Goal: Task Accomplishment & Management: Complete application form

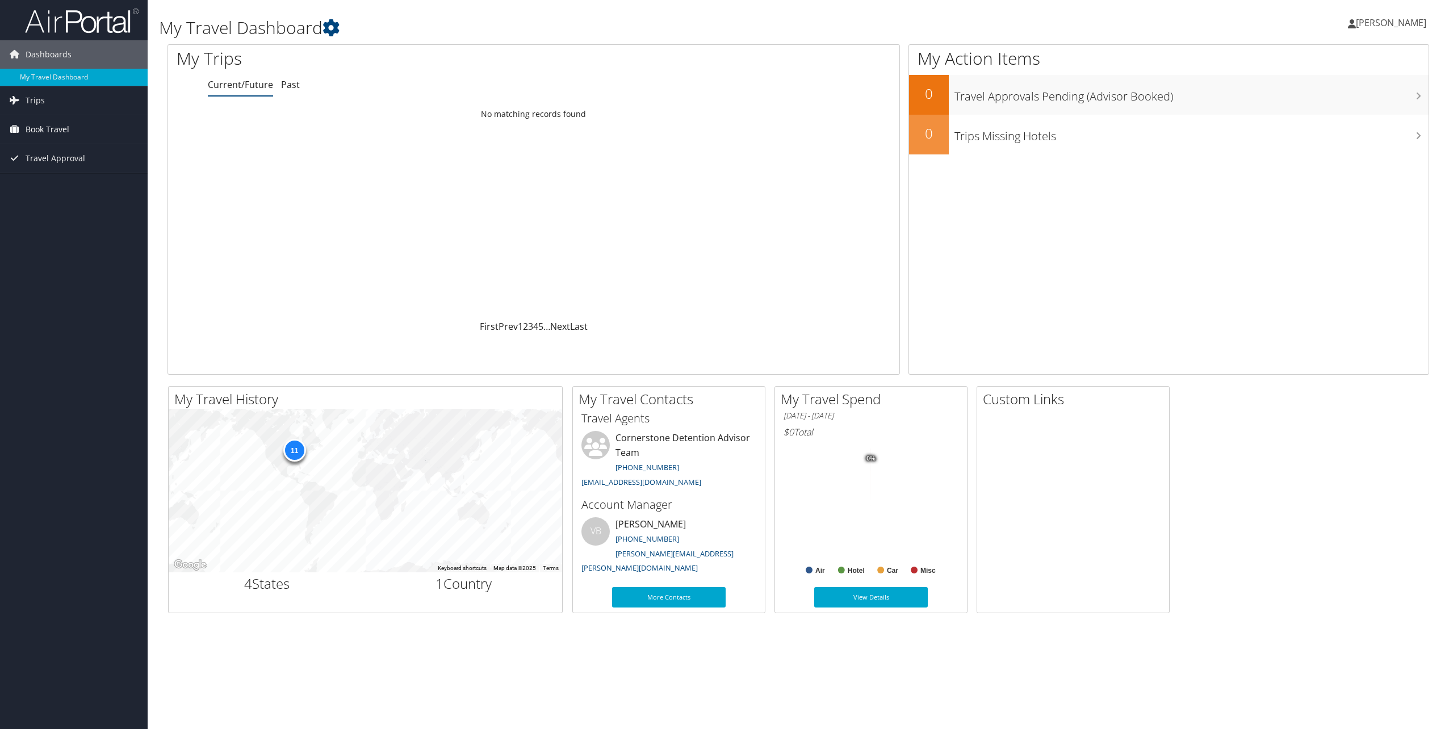
click at [64, 128] on span "Book Travel" at bounding box center [48, 129] width 44 height 28
click at [43, 98] on span "Trips" at bounding box center [35, 100] width 19 height 28
click at [69, 117] on link "Current/Future Trips" at bounding box center [74, 123] width 148 height 17
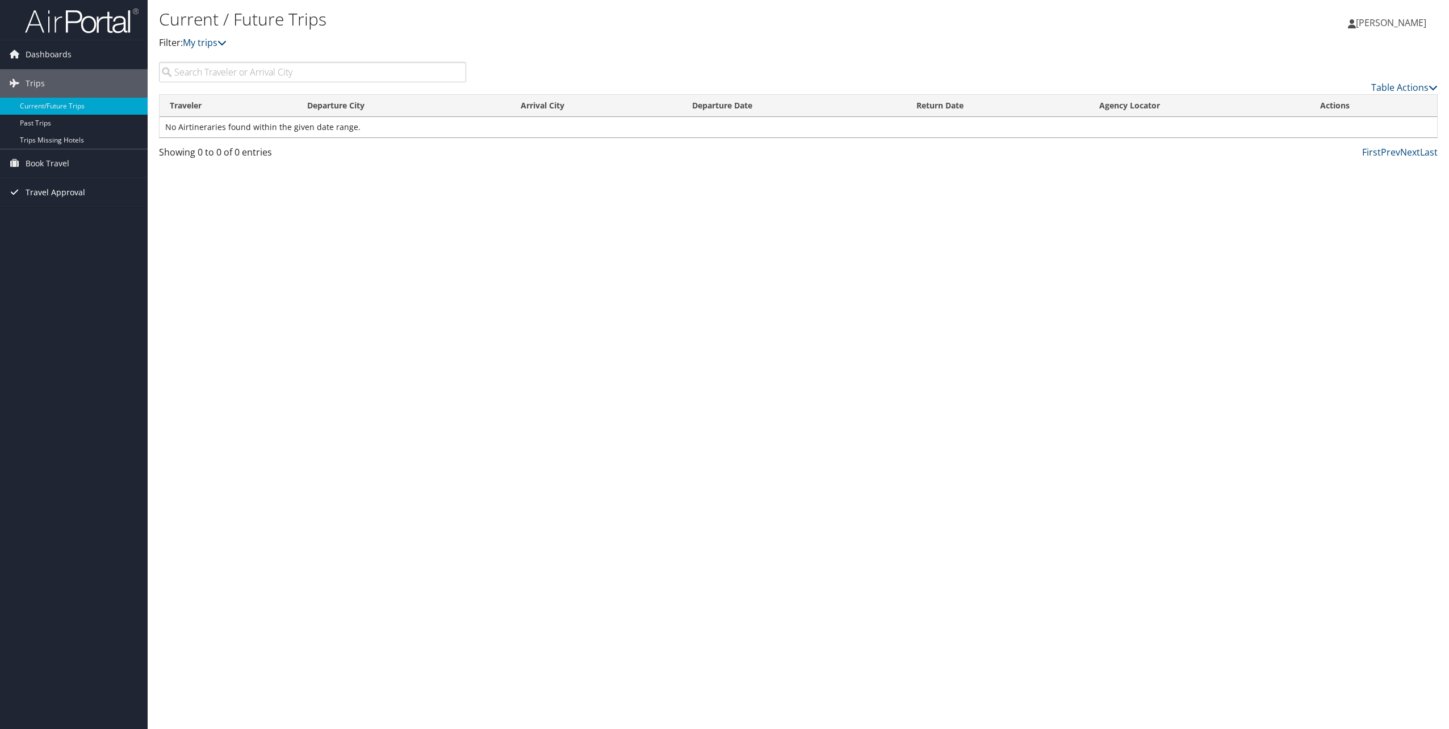
click at [67, 189] on span "Travel Approval" at bounding box center [56, 192] width 60 height 28
click at [58, 349] on div "Dashboards My Travel Dashboard Trips Current/Future Trips Past Trips Trips Miss…" at bounding box center [724, 364] width 1449 height 729
click at [48, 57] on span "Dashboards" at bounding box center [49, 54] width 46 height 28
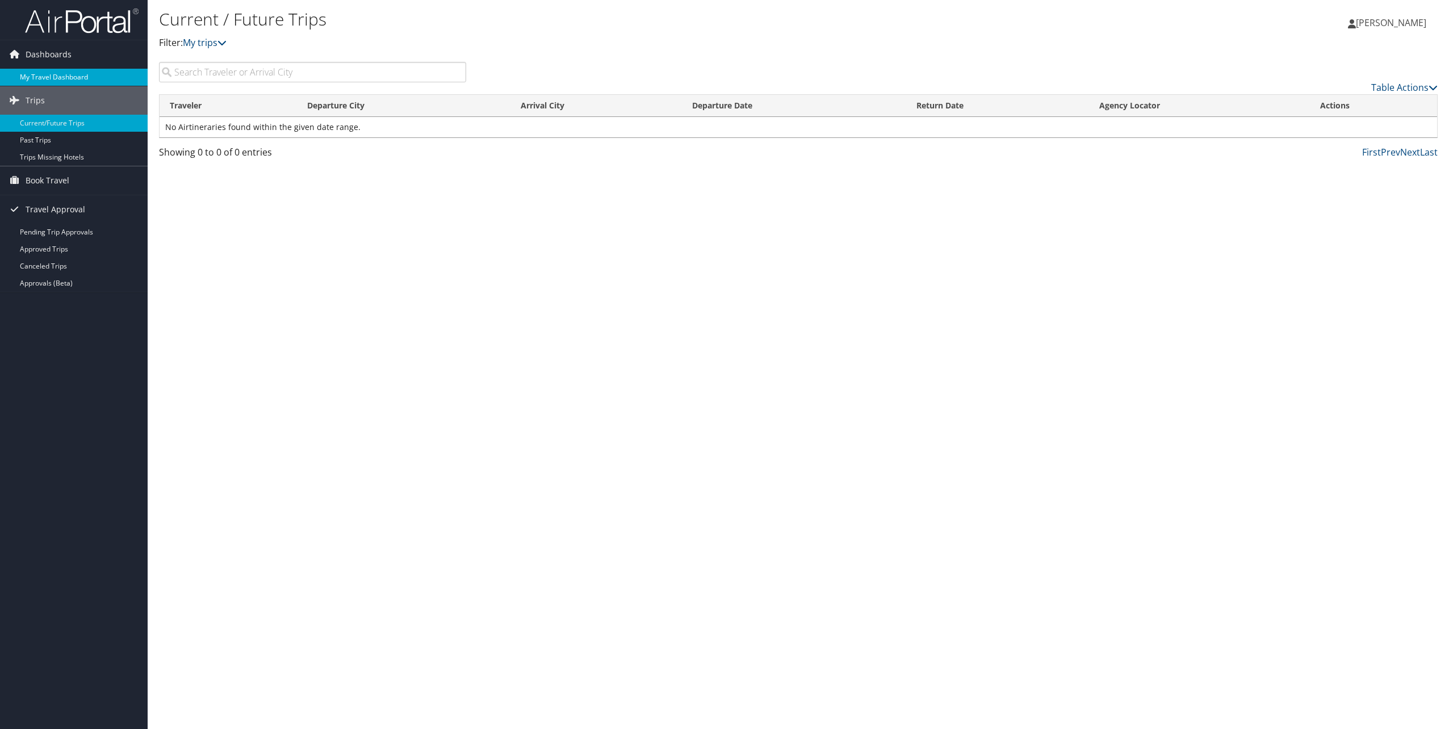
click at [51, 76] on link "My Travel Dashboard" at bounding box center [74, 77] width 148 height 17
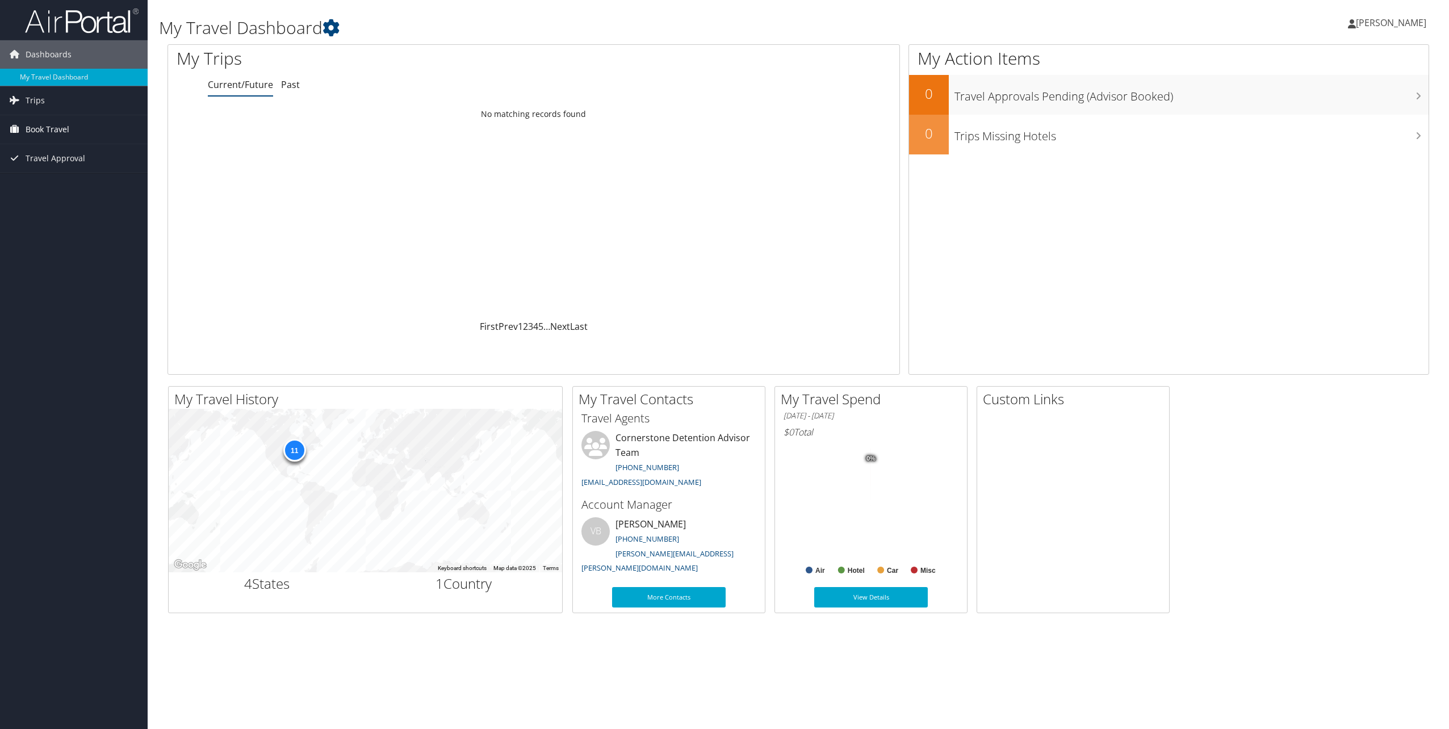
click at [59, 135] on span "Book Travel" at bounding box center [48, 129] width 44 height 28
click at [60, 127] on span "Book Travel" at bounding box center [48, 129] width 44 height 28
click at [61, 125] on span "Book Travel" at bounding box center [48, 129] width 44 height 28
click at [60, 145] on link "Agent Booking Request" at bounding box center [74, 152] width 148 height 17
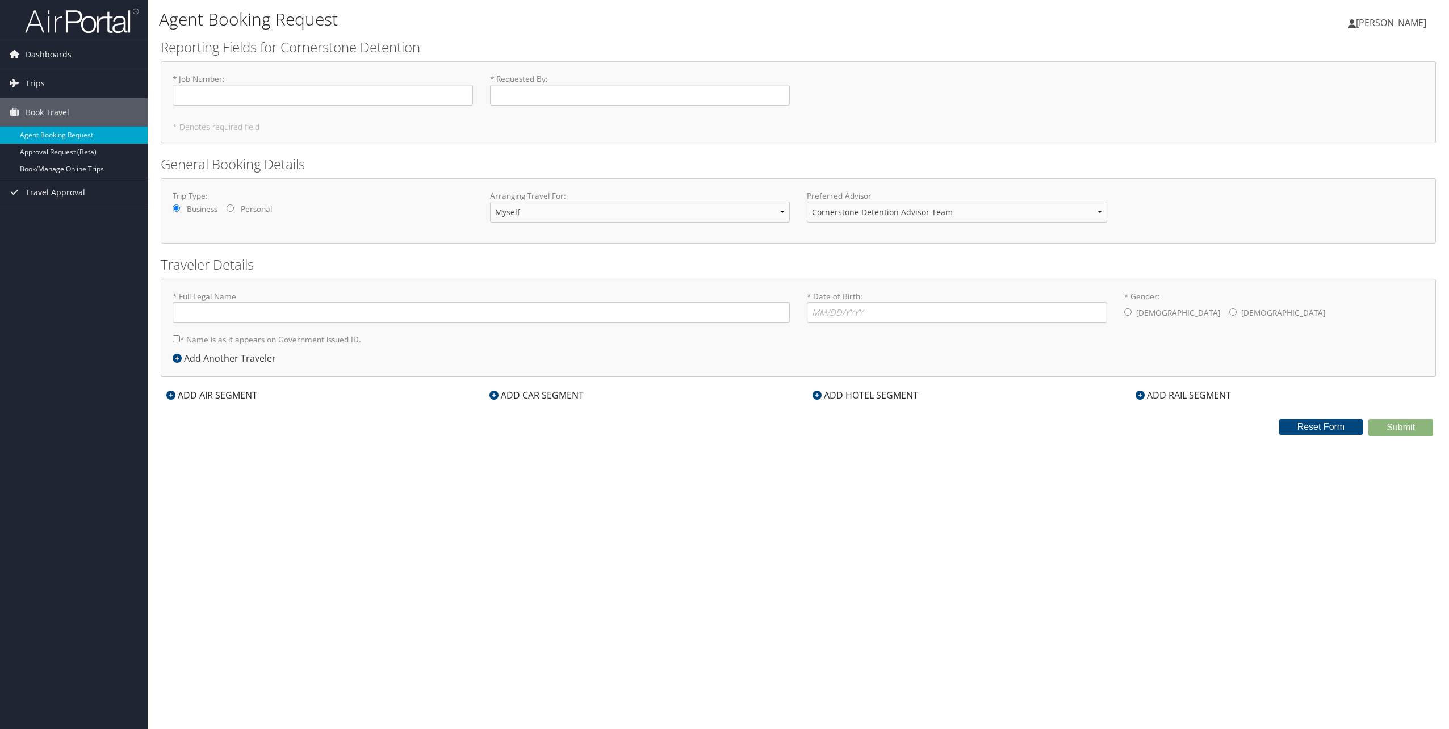
type input "[PERSON_NAME]"
click at [818, 395] on icon at bounding box center [817, 395] width 9 height 9
